Goal: Task Accomplishment & Management: Use online tool/utility

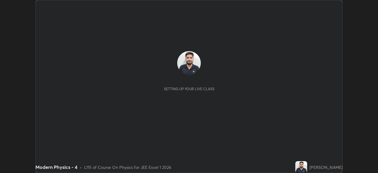
scroll to position [173, 377]
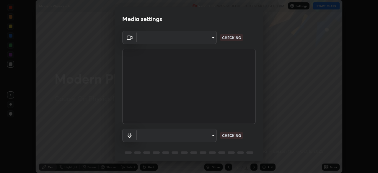
type input "5b0ce39d11be3a435715daab6ad7fa25508616855f5d18a60cdf0faa8df0ce2b"
click at [212, 135] on body "Erase all Modern Physics - 4 Recording WAS SCHEDULED TO START AT 4:00 PM Settin…" at bounding box center [189, 86] width 378 height 173
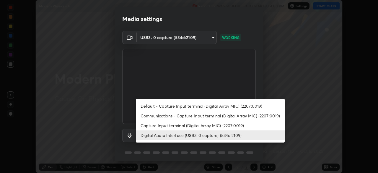
click at [205, 125] on li "Capture Input terminal (Digital Array MIC) (2207:0019)" at bounding box center [210, 125] width 149 height 10
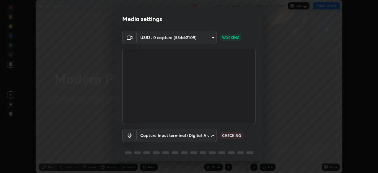
click at [197, 134] on body "Erase all Modern Physics - 4 Recording WAS SCHEDULED TO START AT 4:00 PM Settin…" at bounding box center [189, 86] width 378 height 173
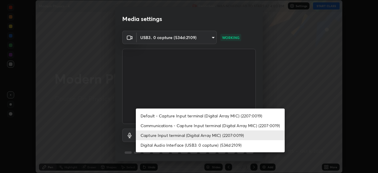
click at [199, 145] on li "Digital Audio Interface (USB3. 0 capture) (534d:2109)" at bounding box center [210, 145] width 149 height 10
type input "a79e2c37a3e820974fa073ddb46aa6e630d5ecfd19982edee8f34e1274aecea6"
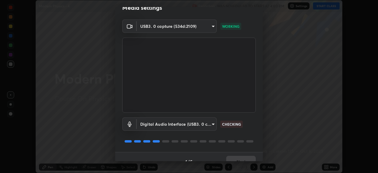
scroll to position [21, 0]
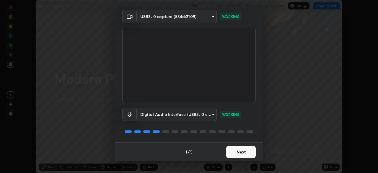
click at [231, 152] on button "Next" at bounding box center [241, 152] width 30 height 12
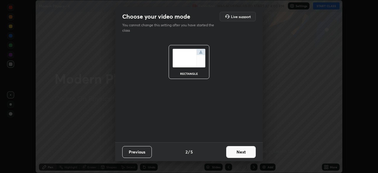
scroll to position [0, 0]
click at [234, 153] on button "Next" at bounding box center [241, 152] width 30 height 12
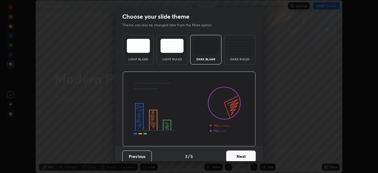
click at [239, 150] on button "Next" at bounding box center [241, 156] width 30 height 12
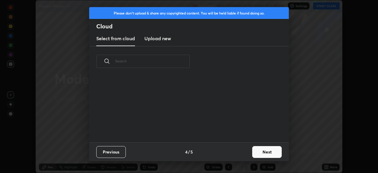
scroll to position [65, 189]
click at [256, 151] on button "Next" at bounding box center [267, 152] width 30 height 12
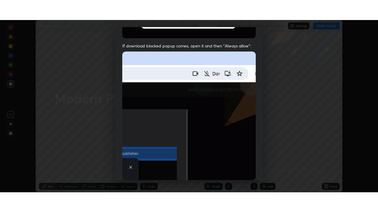
scroll to position [141, 0]
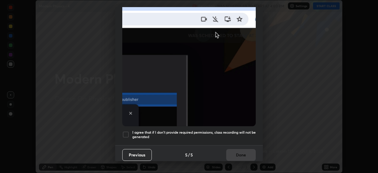
click at [208, 135] on h5 "I agree that if I don't provide required permissions, class recording will not …" at bounding box center [193, 134] width 123 height 9
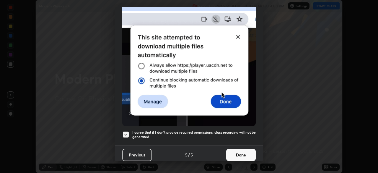
click at [232, 154] on button "Done" at bounding box center [241, 155] width 30 height 12
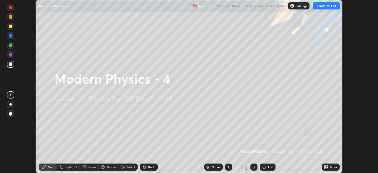
click at [323, 8] on button "START CLASS" at bounding box center [326, 5] width 27 height 7
click at [325, 166] on icon at bounding box center [324, 165] width 1 height 1
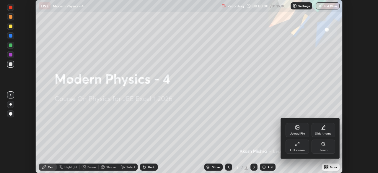
click at [297, 149] on div "Full screen" at bounding box center [297, 149] width 15 height 3
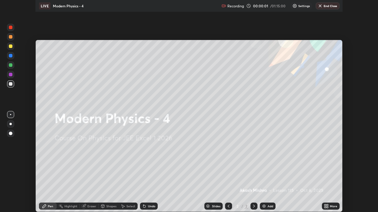
scroll to position [212, 378]
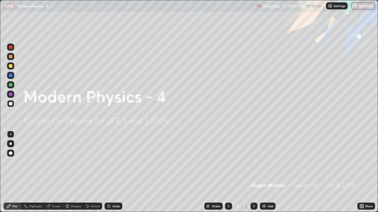
click at [266, 172] on div "Add" at bounding box center [268, 206] width 16 height 7
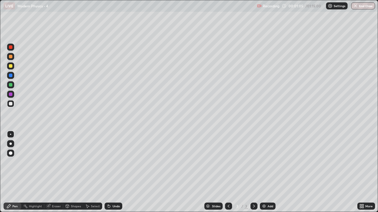
click at [13, 104] on div at bounding box center [10, 103] width 7 height 7
click at [13, 105] on div at bounding box center [10, 103] width 7 height 7
click at [113, 172] on div "Undo" at bounding box center [115, 206] width 7 height 3
click at [115, 172] on div "Undo" at bounding box center [113, 206] width 18 height 7
click at [14, 87] on div at bounding box center [10, 84] width 7 height 7
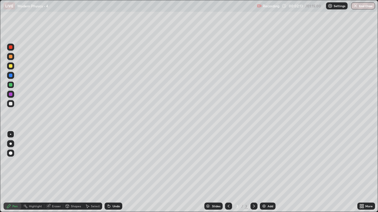
click at [110, 172] on div "Undo" at bounding box center [113, 206] width 18 height 7
click at [108, 172] on icon at bounding box center [108, 205] width 1 height 1
click at [110, 172] on icon at bounding box center [108, 206] width 5 height 5
click at [264, 172] on img at bounding box center [263, 206] width 5 height 5
click at [13, 103] on div at bounding box center [10, 103] width 7 height 7
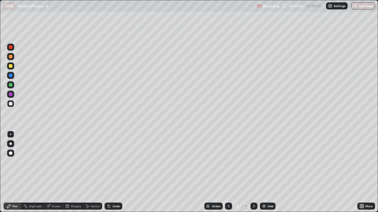
click at [112, 172] on div "Undo" at bounding box center [113, 206] width 18 height 7
click at [55, 172] on div "Eraser" at bounding box center [56, 206] width 9 height 3
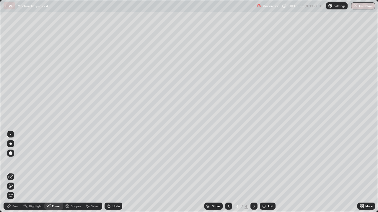
click at [12, 172] on div "Pen" at bounding box center [13, 206] width 18 height 7
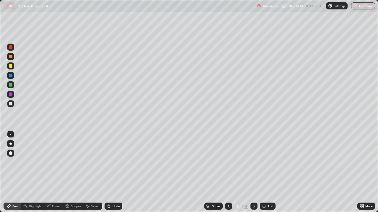
click at [12, 86] on div at bounding box center [11, 85] width 4 height 4
click at [12, 104] on div at bounding box center [11, 104] width 4 height 4
click at [12, 86] on div at bounding box center [11, 85] width 4 height 4
click at [111, 172] on div "Undo" at bounding box center [113, 206] width 18 height 7
click at [13, 104] on div at bounding box center [10, 103] width 7 height 7
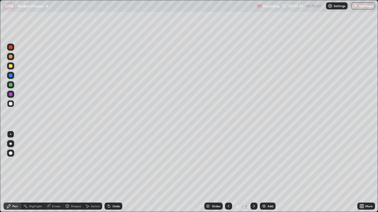
click at [269, 172] on div "Add" at bounding box center [268, 206] width 16 height 7
click at [112, 172] on div "Undo" at bounding box center [113, 206] width 18 height 7
click at [11, 86] on div at bounding box center [11, 85] width 4 height 4
click at [12, 102] on div at bounding box center [11, 104] width 4 height 4
click at [12, 66] on div at bounding box center [11, 66] width 4 height 4
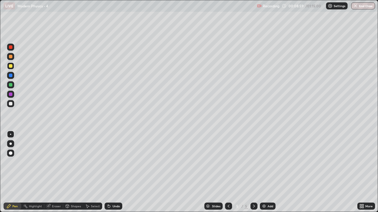
click at [13, 104] on div at bounding box center [10, 103] width 7 height 7
click at [12, 68] on div at bounding box center [11, 66] width 4 height 4
click at [263, 172] on img at bounding box center [263, 206] width 5 height 5
click at [11, 104] on div at bounding box center [11, 104] width 4 height 4
click at [114, 172] on div "Undo" at bounding box center [115, 206] width 7 height 3
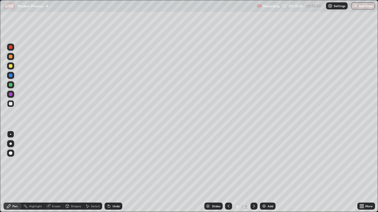
click at [11, 105] on div at bounding box center [11, 104] width 4 height 4
click at [114, 172] on div "Undo" at bounding box center [113, 206] width 18 height 7
click at [12, 67] on div at bounding box center [11, 66] width 4 height 4
click at [12, 103] on div at bounding box center [11, 104] width 4 height 4
click at [266, 172] on div "Add" at bounding box center [268, 206] width 16 height 7
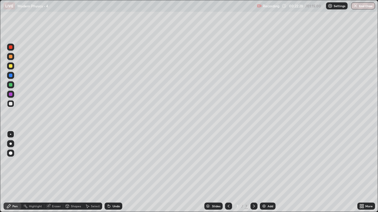
click at [13, 68] on div at bounding box center [10, 66] width 7 height 7
click at [111, 172] on div "Undo" at bounding box center [113, 206] width 18 height 7
click at [113, 172] on div "Undo" at bounding box center [115, 206] width 7 height 3
click at [114, 172] on div "Undo" at bounding box center [113, 206] width 18 height 7
click at [115, 172] on div "Undo" at bounding box center [115, 206] width 7 height 3
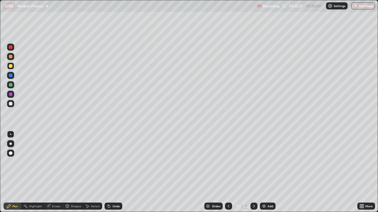
click at [114, 172] on div "Undo" at bounding box center [115, 206] width 7 height 3
click at [116, 172] on div "Undo" at bounding box center [115, 206] width 7 height 3
click at [12, 105] on div at bounding box center [10, 103] width 7 height 7
click at [114, 172] on div "Undo" at bounding box center [115, 206] width 7 height 3
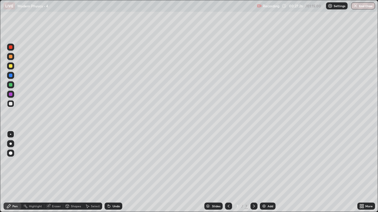
click at [114, 172] on div "Undo" at bounding box center [115, 206] width 7 height 3
click at [115, 172] on div "Undo" at bounding box center [113, 206] width 18 height 7
click at [112, 172] on div "Undo" at bounding box center [115, 206] width 7 height 3
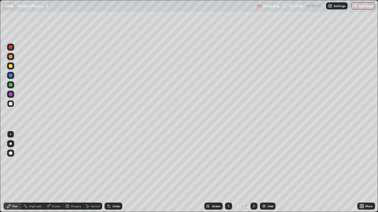
click at [112, 172] on div "Undo" at bounding box center [115, 206] width 7 height 3
click at [110, 172] on icon at bounding box center [108, 206] width 5 height 5
click at [109, 172] on icon at bounding box center [109, 207] width 2 height 2
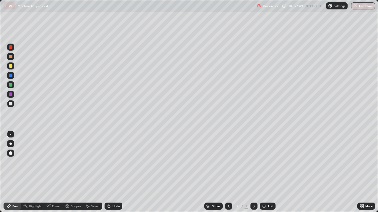
click at [109, 172] on icon at bounding box center [109, 207] width 2 height 2
click at [108, 172] on icon at bounding box center [109, 207] width 2 height 2
click at [109, 172] on icon at bounding box center [109, 207] width 2 height 2
click at [110, 172] on icon at bounding box center [108, 206] width 5 height 5
click at [108, 172] on icon at bounding box center [109, 207] width 2 height 2
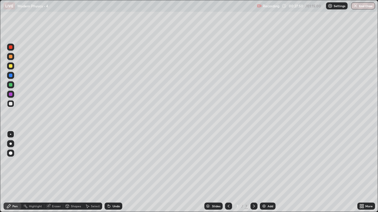
click at [108, 172] on icon at bounding box center [109, 207] width 2 height 2
click at [110, 172] on icon at bounding box center [108, 206] width 5 height 5
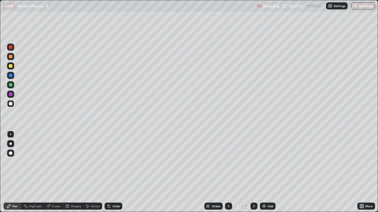
click at [110, 172] on icon at bounding box center [108, 206] width 5 height 5
click at [108, 172] on icon at bounding box center [109, 207] width 2 height 2
click at [110, 172] on icon at bounding box center [108, 206] width 5 height 5
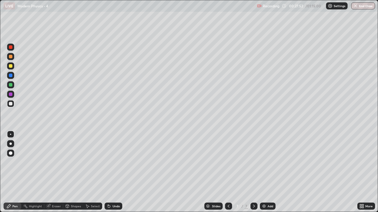
click at [109, 172] on icon at bounding box center [108, 206] width 5 height 5
click at [108, 172] on icon at bounding box center [109, 207] width 2 height 2
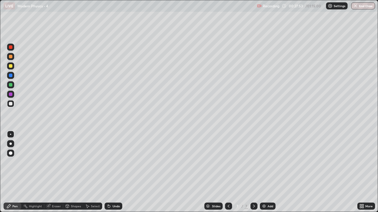
click at [108, 172] on icon at bounding box center [109, 207] width 2 height 2
click at [110, 172] on div "Undo" at bounding box center [113, 206] width 18 height 7
click at [108, 172] on icon at bounding box center [109, 207] width 2 height 2
click at [116, 172] on div "Undo" at bounding box center [115, 206] width 7 height 3
click at [11, 85] on div at bounding box center [11, 85] width 4 height 4
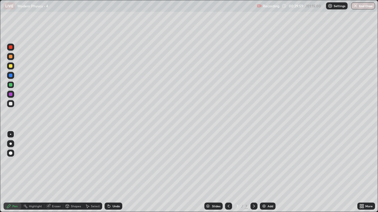
click at [114, 172] on div "Undo" at bounding box center [115, 206] width 7 height 3
click at [113, 172] on div "Undo" at bounding box center [115, 206] width 7 height 3
click at [12, 104] on div at bounding box center [11, 104] width 4 height 4
click at [10, 86] on div at bounding box center [11, 85] width 4 height 4
click at [10, 58] on div at bounding box center [11, 57] width 4 height 4
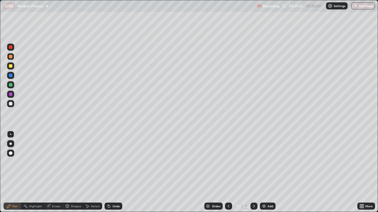
click at [113, 172] on div "Undo" at bounding box center [113, 206] width 18 height 7
click at [108, 172] on icon at bounding box center [108, 206] width 5 height 5
click at [265, 172] on img at bounding box center [263, 206] width 5 height 5
click at [12, 104] on div at bounding box center [11, 104] width 4 height 4
click at [11, 68] on div at bounding box center [10, 66] width 7 height 7
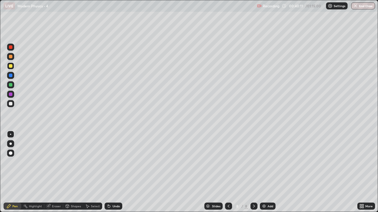
click at [114, 172] on div "Undo" at bounding box center [115, 206] width 7 height 3
click at [12, 57] on div at bounding box center [11, 57] width 4 height 4
click at [113, 172] on div "Undo" at bounding box center [115, 206] width 7 height 3
click at [268, 172] on div "Add" at bounding box center [270, 206] width 6 height 3
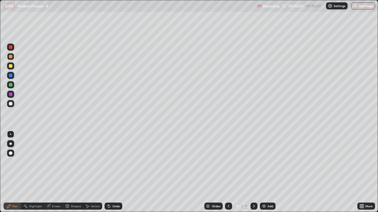
click at [12, 104] on div at bounding box center [11, 104] width 4 height 4
click at [115, 172] on div "Undo" at bounding box center [115, 206] width 7 height 3
click at [112, 172] on div "Undo" at bounding box center [115, 206] width 7 height 3
click at [11, 85] on div at bounding box center [11, 85] width 4 height 4
click at [112, 172] on div "Undo" at bounding box center [115, 206] width 7 height 3
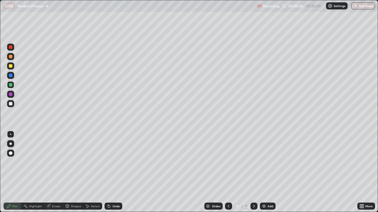
click at [114, 172] on div "Undo" at bounding box center [115, 206] width 7 height 3
click at [112, 172] on div "Undo" at bounding box center [115, 206] width 7 height 3
click at [120, 172] on div "Undo" at bounding box center [113, 206] width 18 height 7
click at [267, 172] on div "Add" at bounding box center [270, 206] width 6 height 3
click at [10, 104] on div at bounding box center [11, 104] width 4 height 4
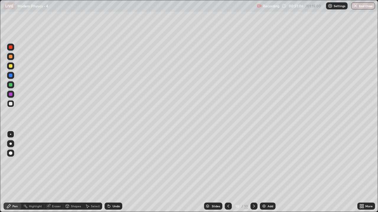
click at [116, 172] on div "Undo" at bounding box center [115, 206] width 7 height 3
click at [111, 172] on div "Undo" at bounding box center [113, 206] width 18 height 7
click at [113, 172] on div "Undo" at bounding box center [113, 206] width 18 height 7
click at [111, 172] on div "Undo" at bounding box center [113, 206] width 18 height 7
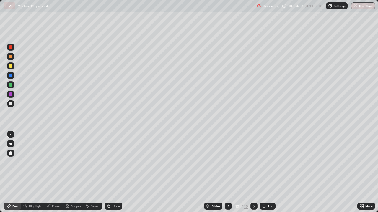
click at [111, 172] on div "Undo" at bounding box center [113, 206] width 18 height 7
click at [14, 84] on div at bounding box center [10, 84] width 7 height 7
click at [116, 172] on div "Undo" at bounding box center [115, 206] width 7 height 3
click at [111, 172] on div "Undo" at bounding box center [113, 206] width 18 height 7
click at [110, 172] on div "Undo" at bounding box center [113, 206] width 18 height 7
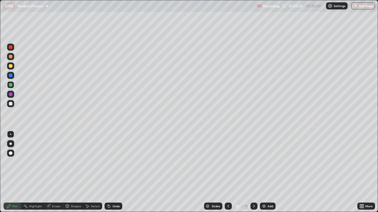
click at [266, 172] on div "Add" at bounding box center [268, 206] width 16 height 7
click at [11, 104] on div at bounding box center [11, 104] width 4 height 4
click at [116, 172] on div "Undo" at bounding box center [113, 206] width 18 height 7
click at [13, 66] on div at bounding box center [10, 66] width 7 height 7
click at [112, 172] on div "Undo" at bounding box center [115, 206] width 7 height 3
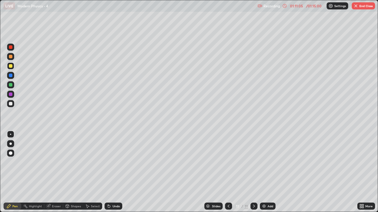
click at [112, 172] on div "Undo" at bounding box center [115, 206] width 7 height 3
click at [110, 172] on div "Undo" at bounding box center [113, 206] width 18 height 7
click at [115, 172] on div "Undo" at bounding box center [115, 206] width 7 height 3
click at [109, 172] on icon at bounding box center [109, 207] width 2 height 2
click at [368, 5] on button "End Class" at bounding box center [362, 5] width 23 height 7
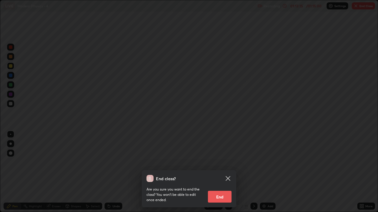
click at [227, 172] on button "End" at bounding box center [220, 197] width 24 height 12
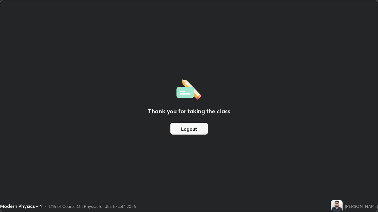
click at [192, 126] on button "Logout" at bounding box center [188, 129] width 37 height 12
